Goal: Task Accomplishment & Management: Complete application form

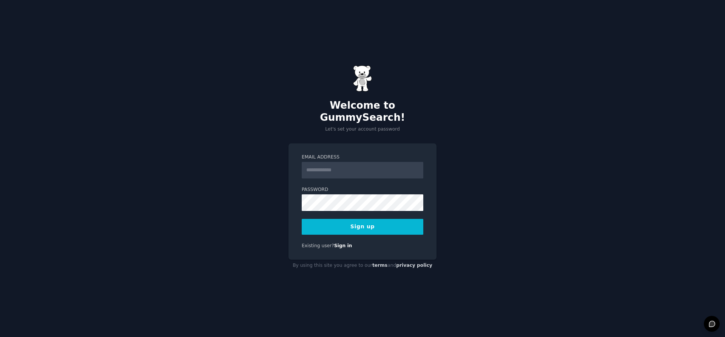
click at [268, 211] on div "Welcome to GummySearch! Let's set your account password Email Address Password …" at bounding box center [362, 168] width 725 height 337
click at [383, 166] on input "Email Address" at bounding box center [363, 170] width 122 height 17
type input "**********"
click at [229, 188] on div "**********" at bounding box center [362, 168] width 725 height 337
click at [190, 217] on div "**********" at bounding box center [362, 168] width 725 height 337
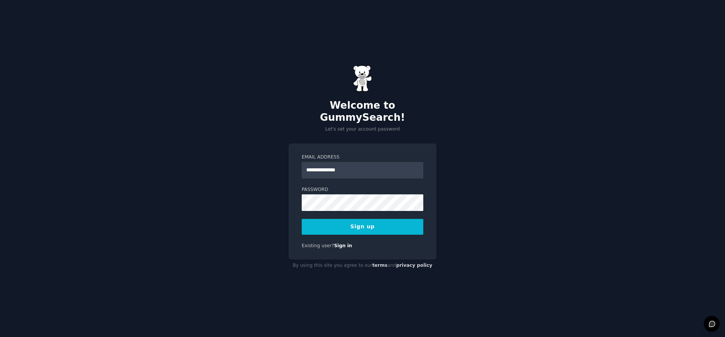
click at [359, 224] on button "Sign up" at bounding box center [363, 227] width 122 height 16
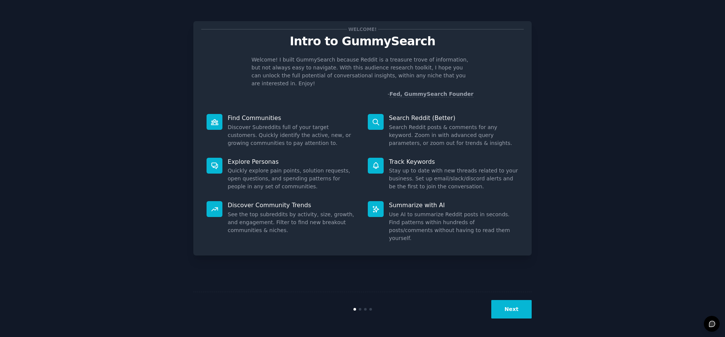
click at [524, 307] on button "Next" at bounding box center [511, 309] width 40 height 18
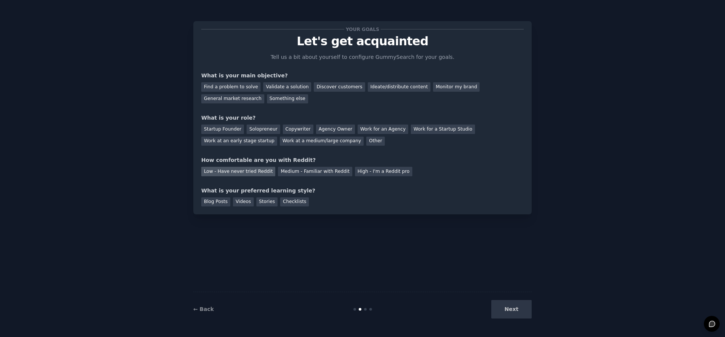
click at [242, 173] on div "Low - Have never tried Reddit" at bounding box center [238, 171] width 74 height 9
click at [366, 143] on div "Other" at bounding box center [375, 141] width 18 height 9
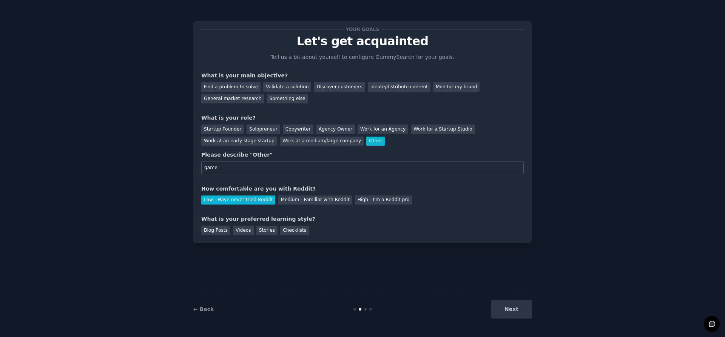
type input "game"
click at [478, 202] on div "Low - Have never tried Reddit Medium - Familiar with Reddit High - I'm a Reddit…" at bounding box center [362, 199] width 322 height 12
click at [512, 309] on div "Next" at bounding box center [475, 309] width 113 height 18
click at [241, 230] on div "Videos" at bounding box center [243, 230] width 21 height 9
click at [501, 305] on div "Next" at bounding box center [475, 309] width 113 height 18
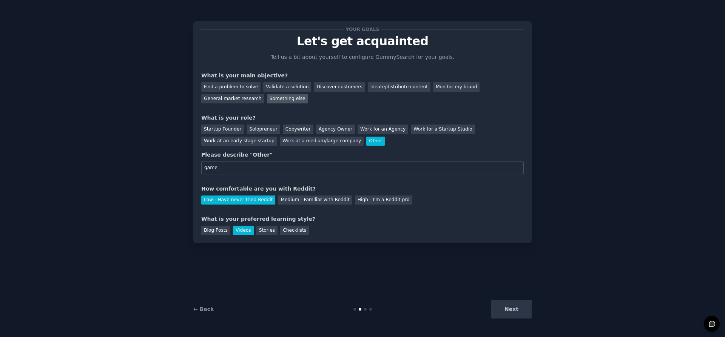
click at [267, 97] on div "Something else" at bounding box center [287, 98] width 41 height 9
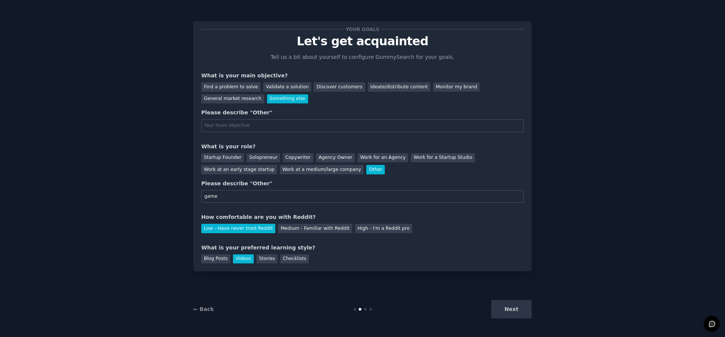
click at [277, 126] on input "text" at bounding box center [362, 125] width 322 height 13
type input "game"
click at [507, 305] on button "Next" at bounding box center [511, 309] width 40 height 18
